Goal: Check status

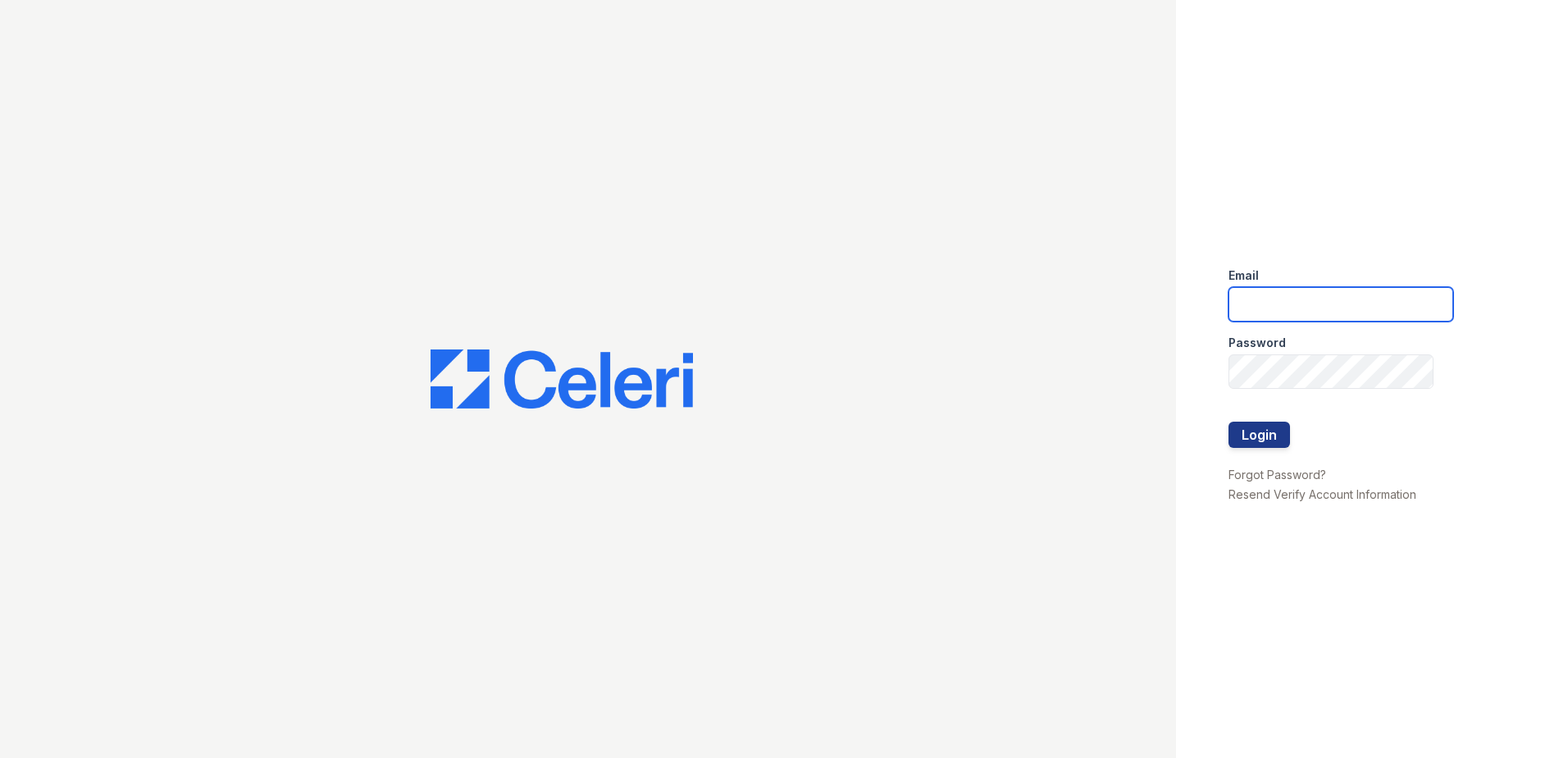
type input "tmarshall@trinity-pm.com"
click at [1256, 455] on div at bounding box center [1341, 456] width 225 height 17
click at [1254, 436] on button "Login" at bounding box center [1259, 435] width 62 height 27
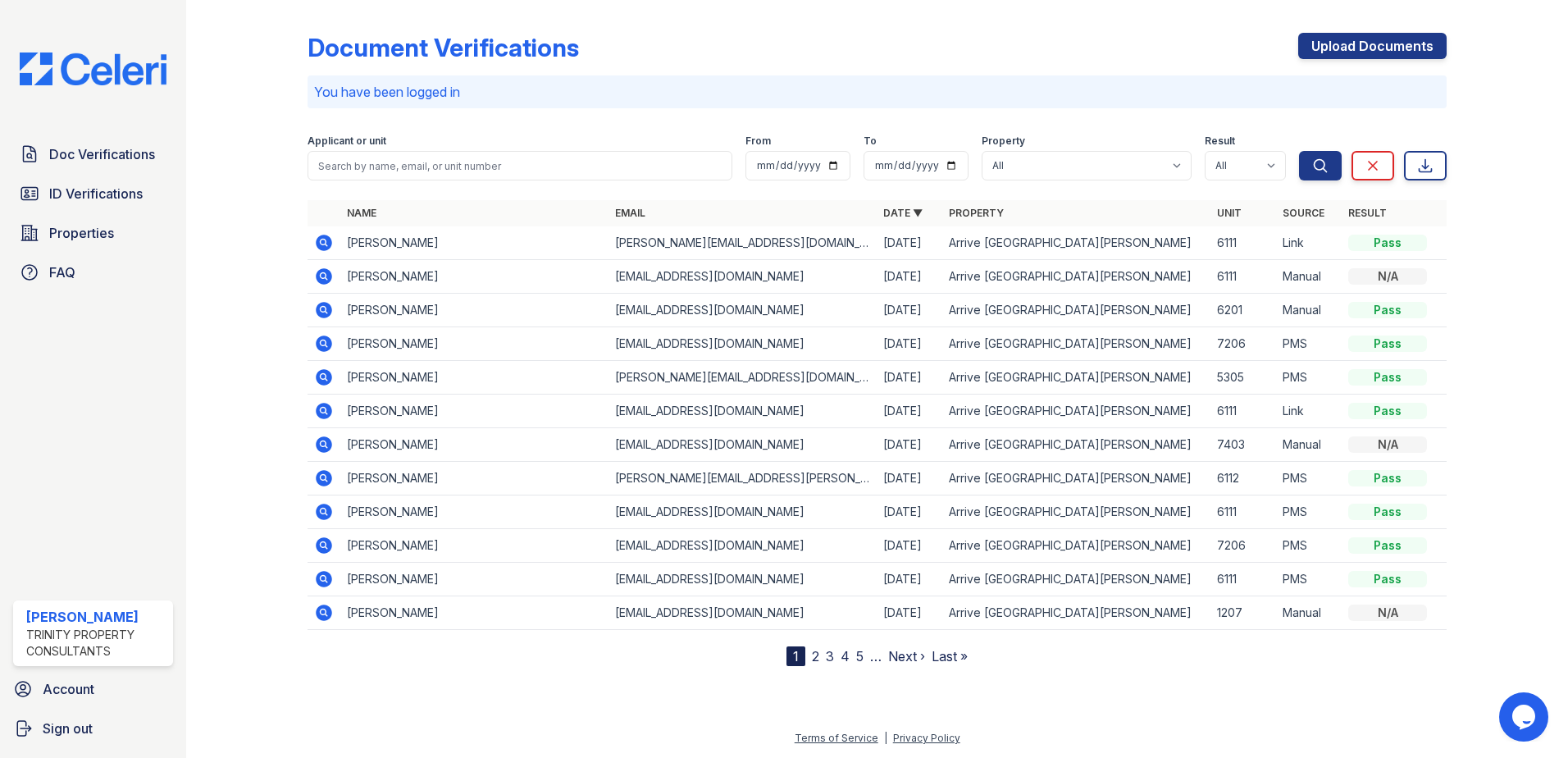
click at [323, 237] on icon at bounding box center [324, 243] width 17 height 17
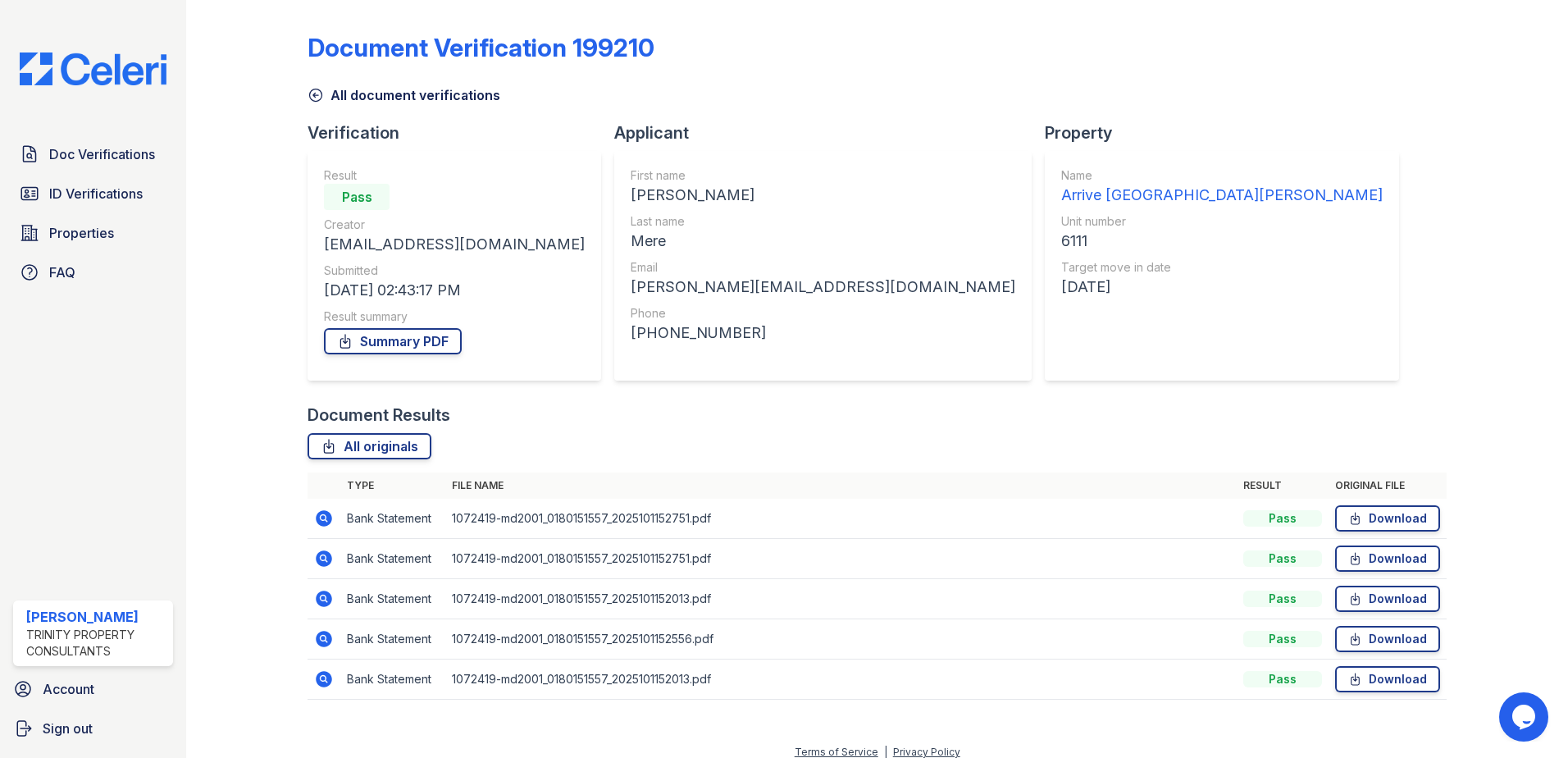
click at [1253, 521] on div "Pass" at bounding box center [1283, 518] width 79 height 17
click at [412, 516] on td "Bank Statement" at bounding box center [392, 519] width 105 height 40
click at [332, 517] on icon at bounding box center [324, 517] width 19 height 19
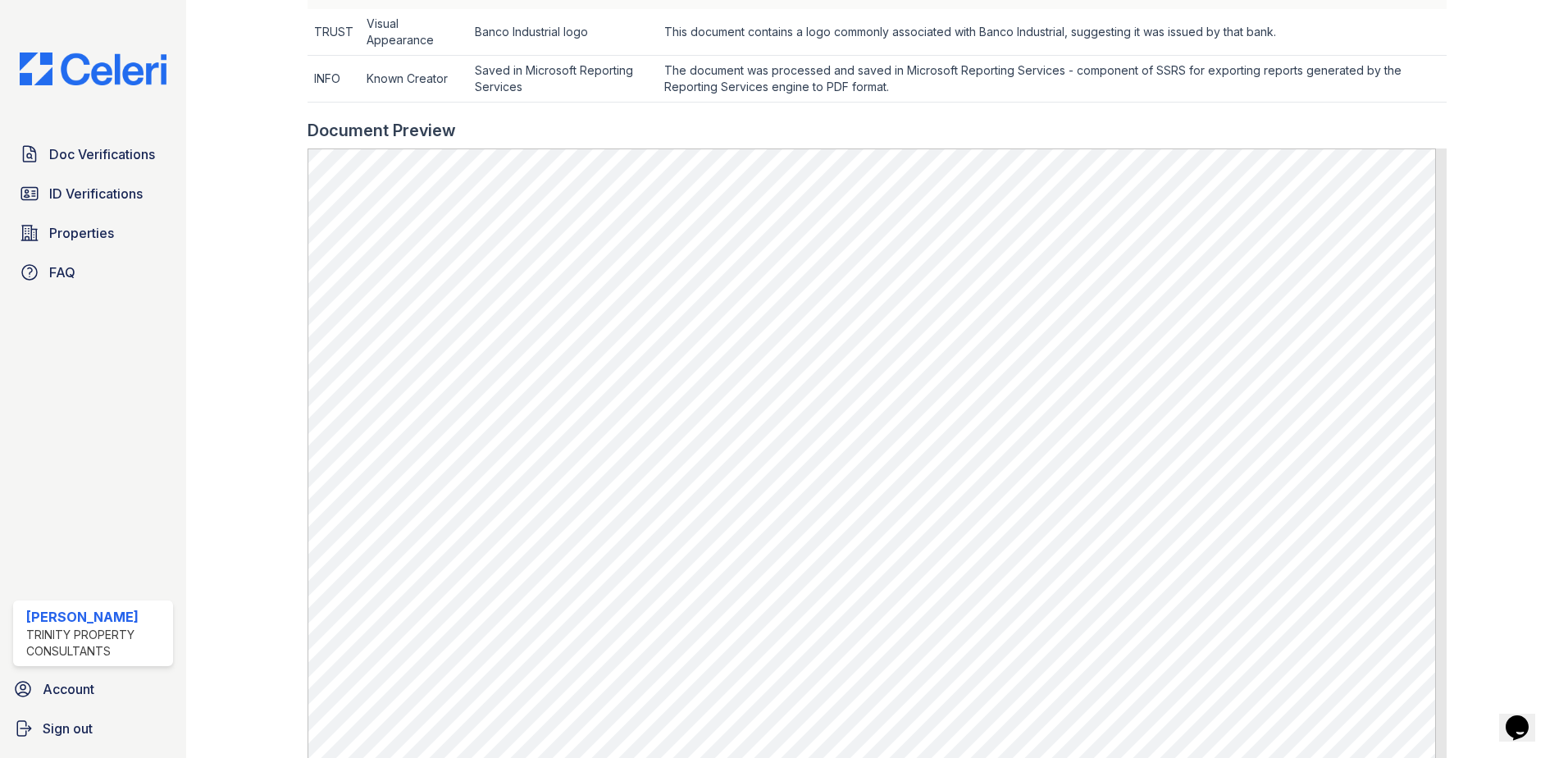
scroll to position [574, 0]
